Goal: Information Seeking & Learning: Learn about a topic

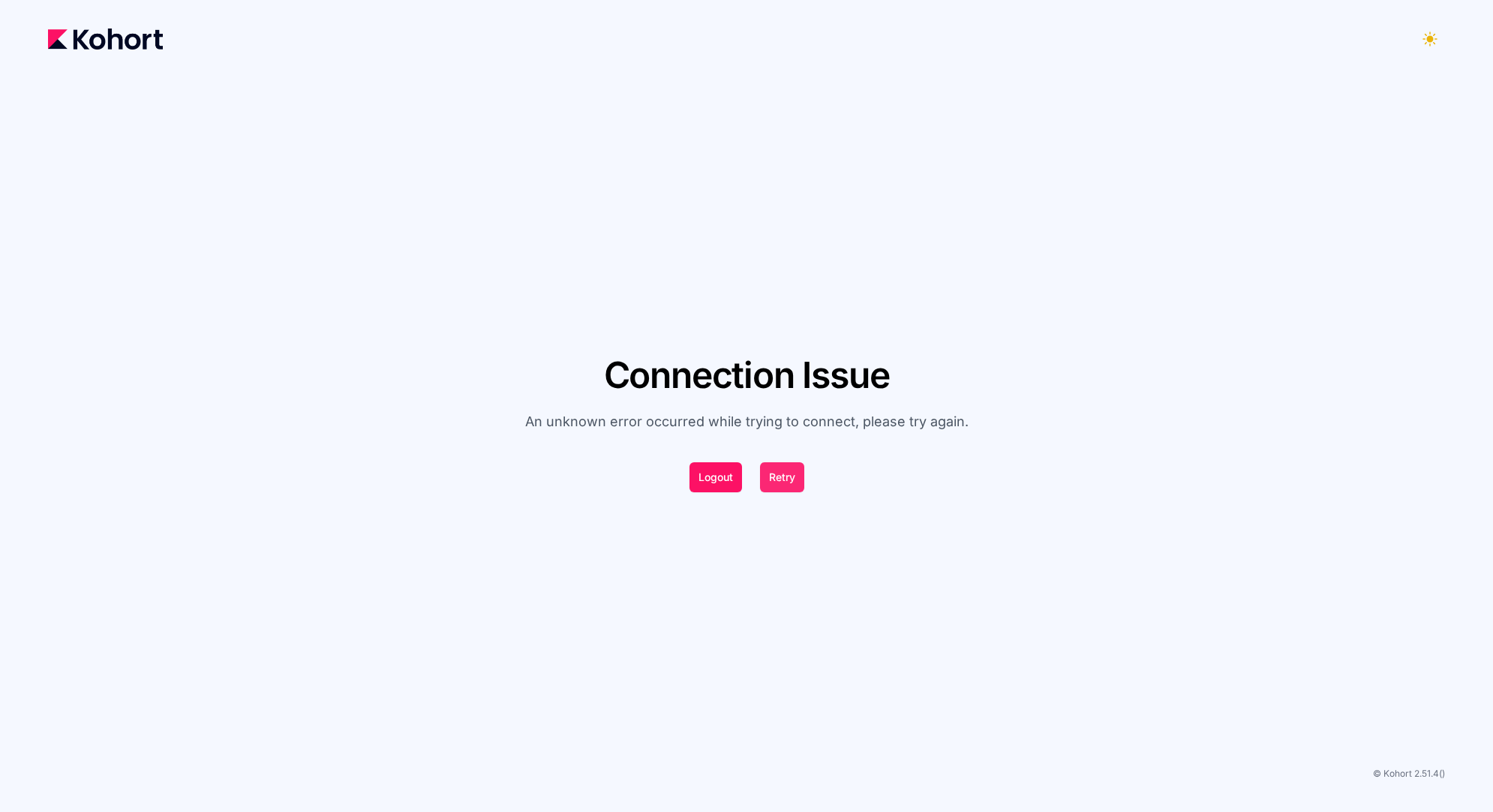
click at [783, 479] on button "Retry" at bounding box center [782, 476] width 44 height 30
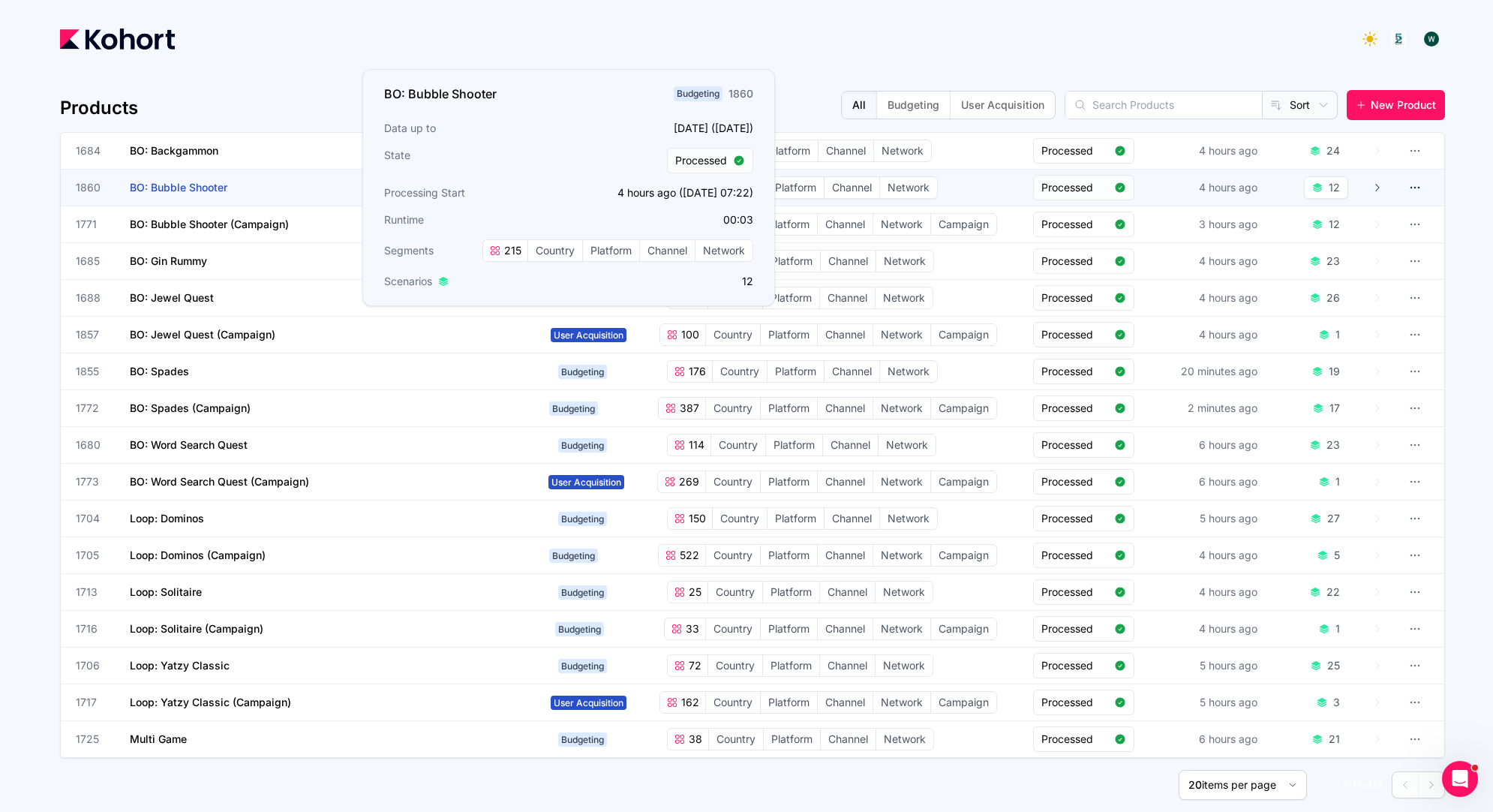
click at [231, 192] on h3 "BO: Bubble Shooter" at bounding box center [242, 187] width 225 height 36
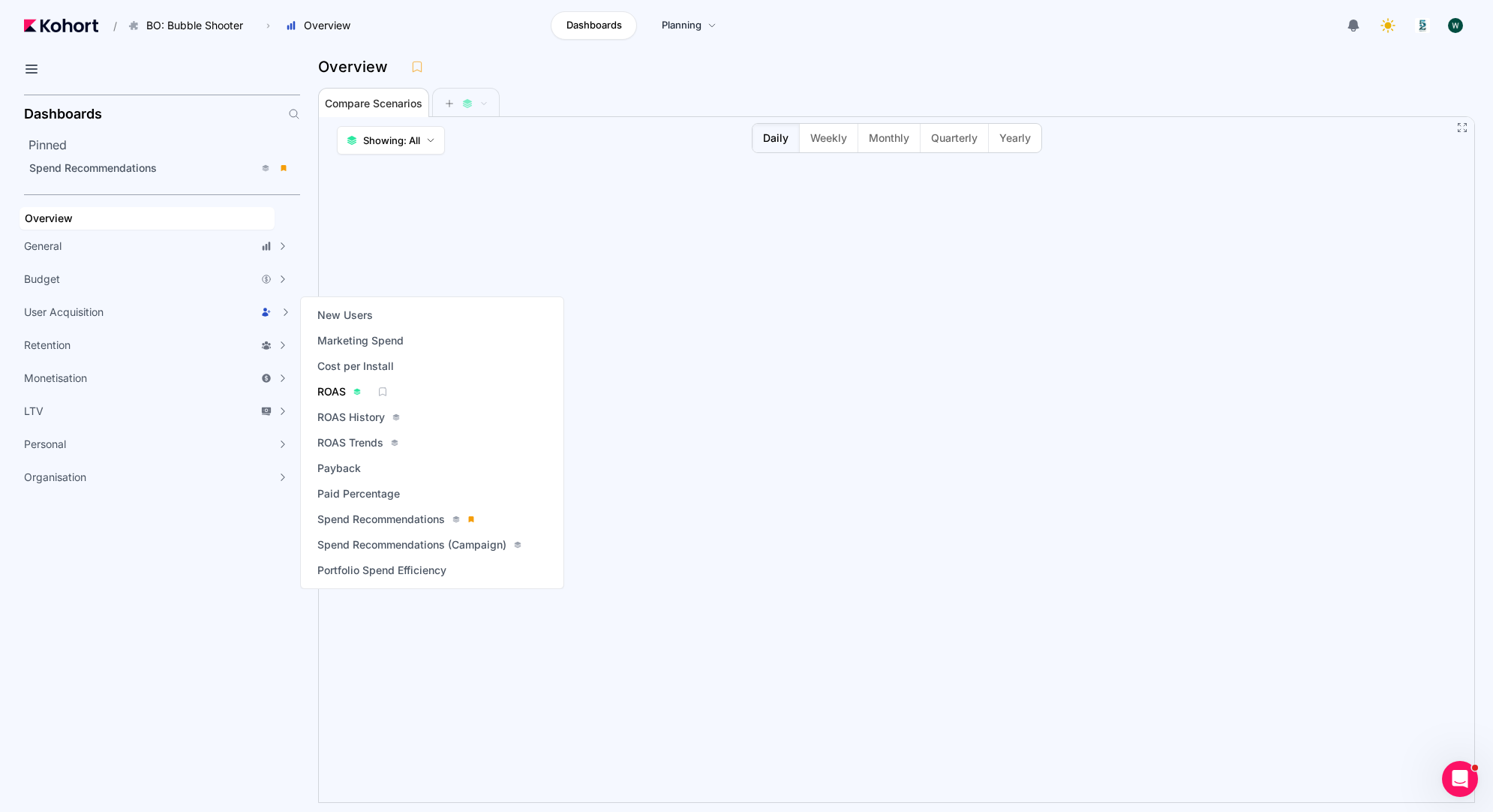
click at [340, 390] on span "ROAS" at bounding box center [332, 392] width 29 height 15
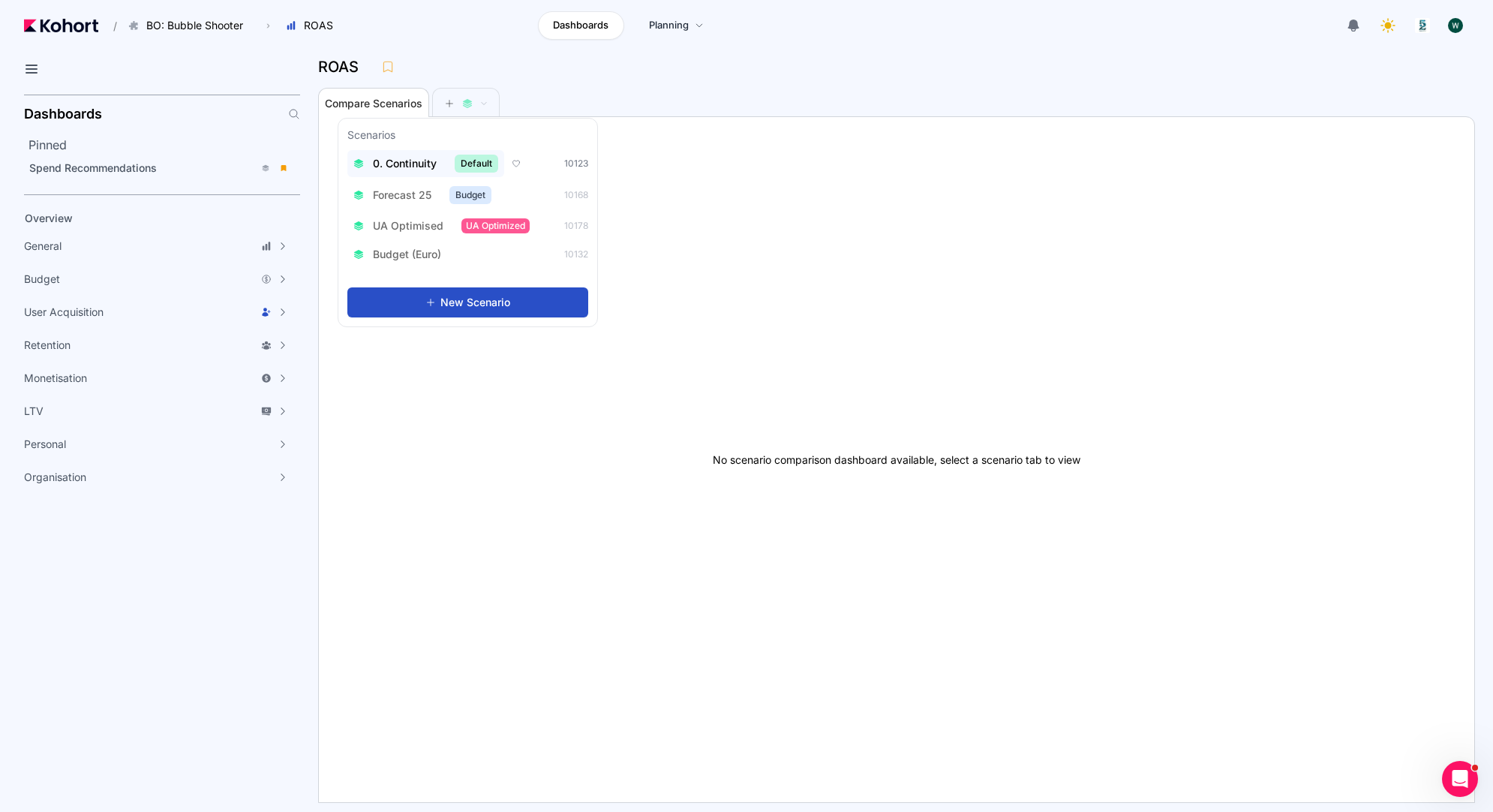
click at [413, 164] on span "0. Continuity" at bounding box center [405, 164] width 64 height 15
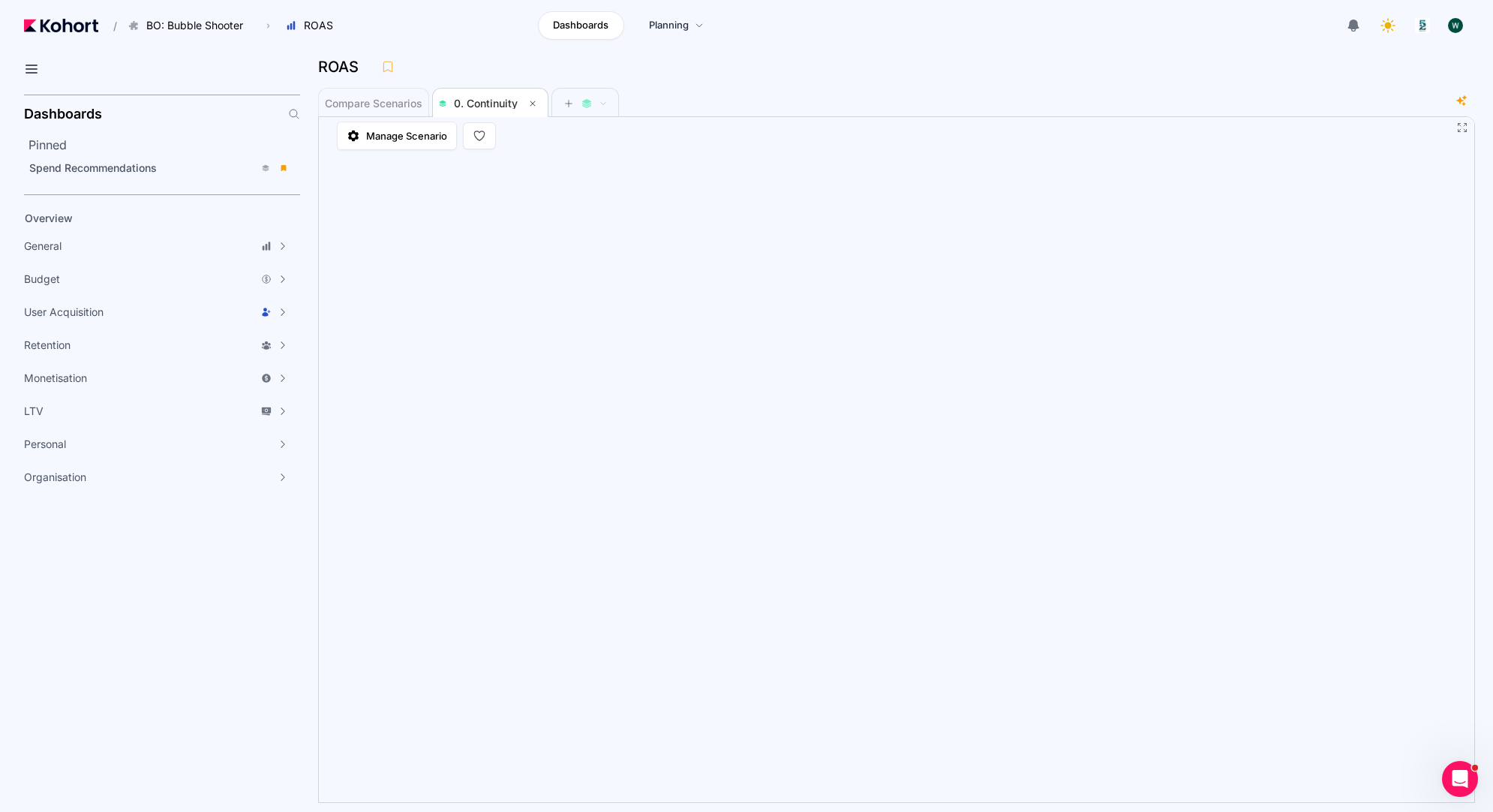
click at [1075, 99] on div "Compare Scenarios 0. Continuity" at bounding box center [886, 101] width 1134 height 30
click at [1077, 94] on div "Compare Scenarios 0. Continuity" at bounding box center [886, 101] width 1134 height 30
